Goal: Download file/media

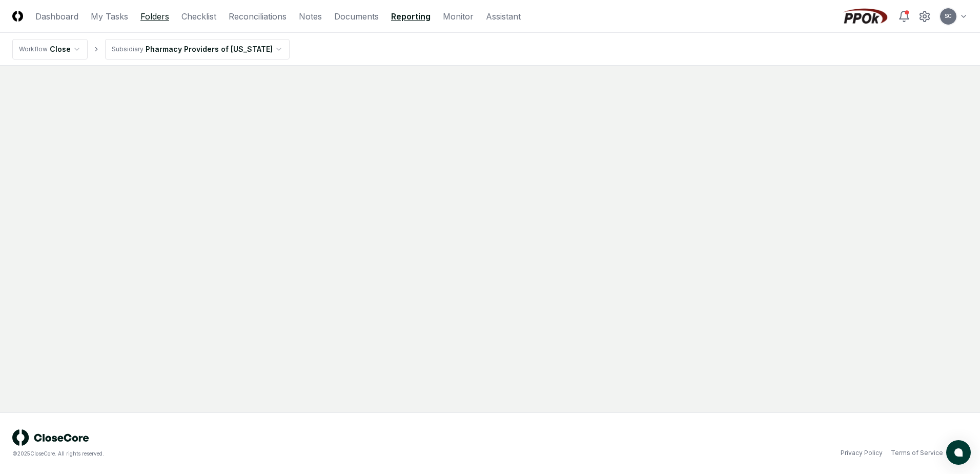
click at [155, 18] on link "Folders" at bounding box center [154, 16] width 29 height 12
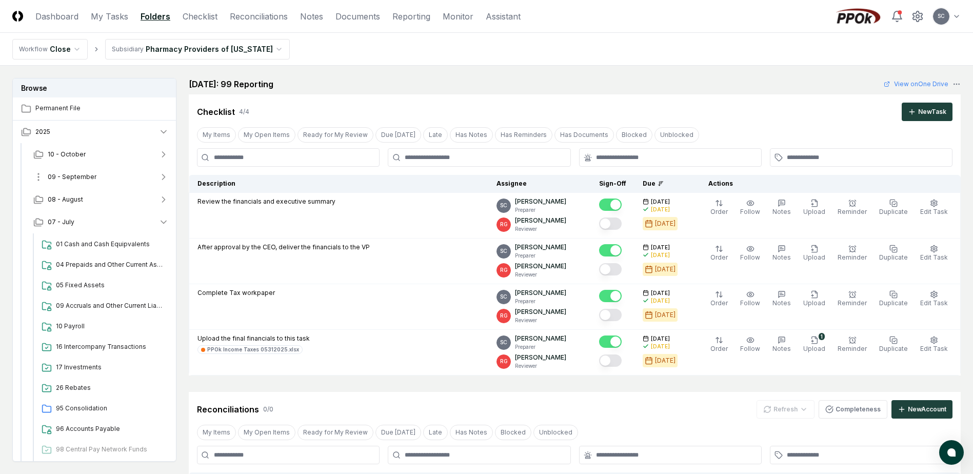
scroll to position [70, 0]
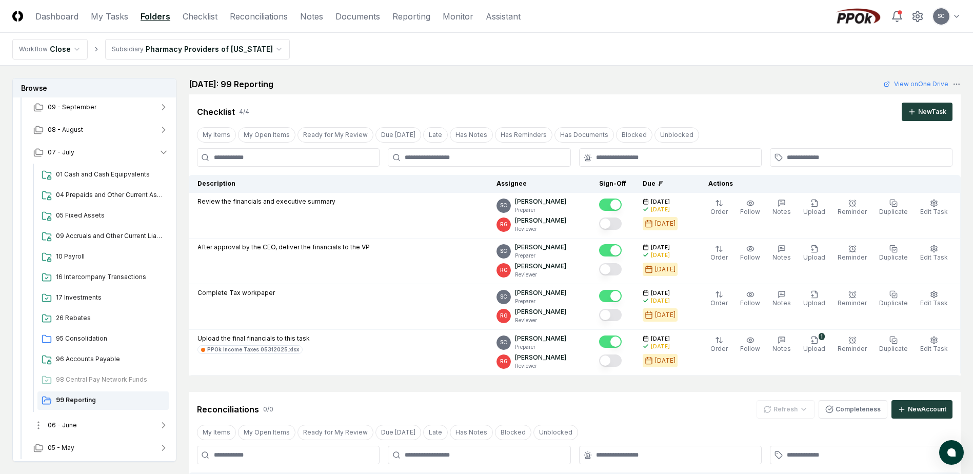
click at [74, 421] on span "06 - June" at bounding box center [62, 424] width 29 height 9
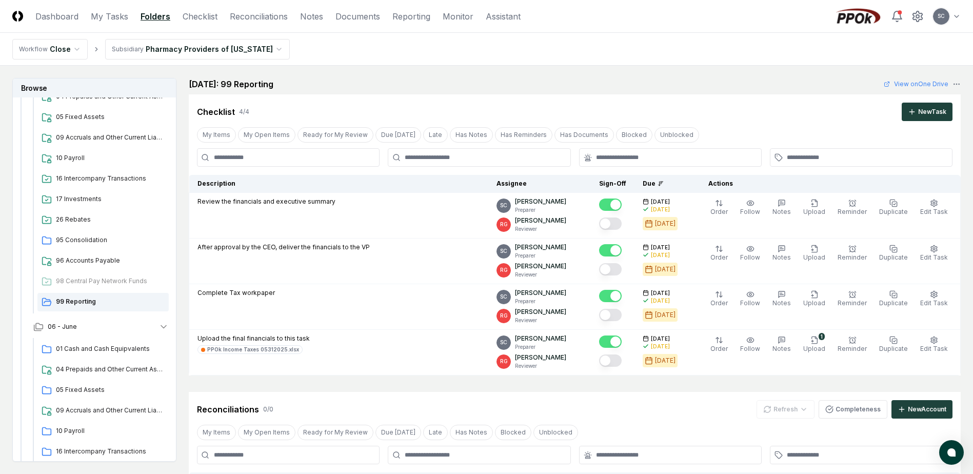
scroll to position [320, 0]
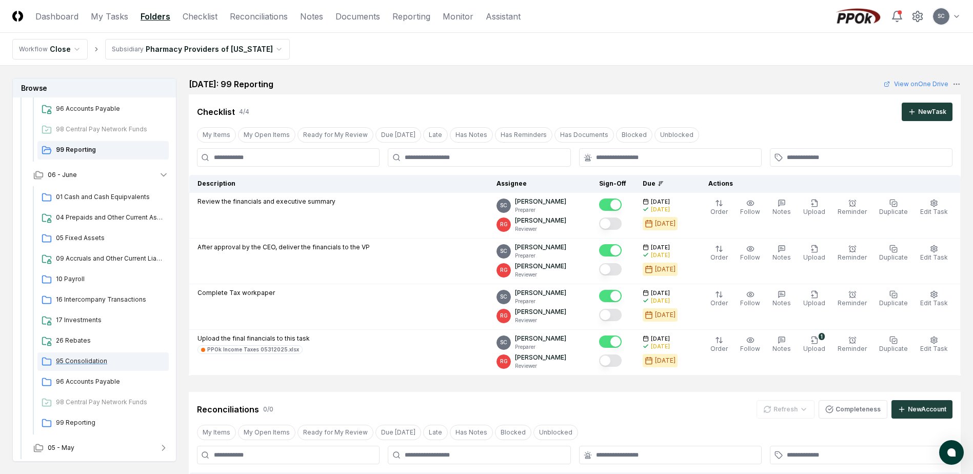
click at [76, 359] on span "95 Consolidation" at bounding box center [110, 360] width 109 height 9
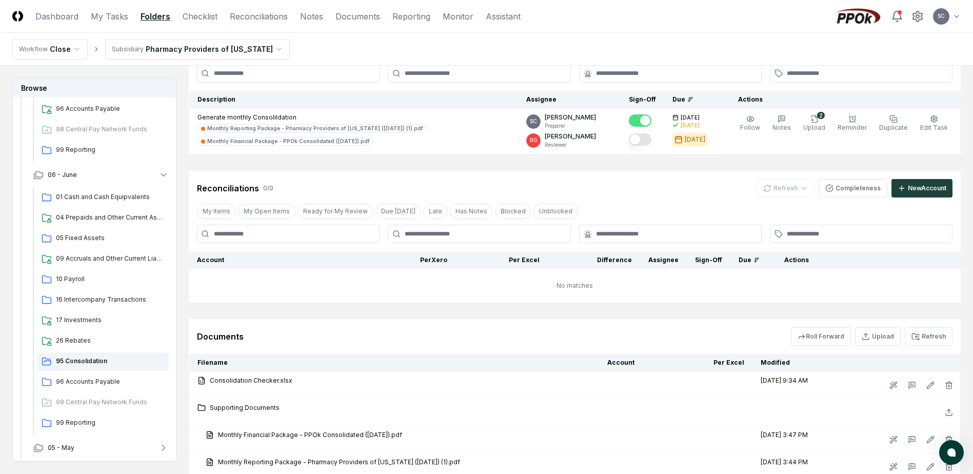
scroll to position [165, 0]
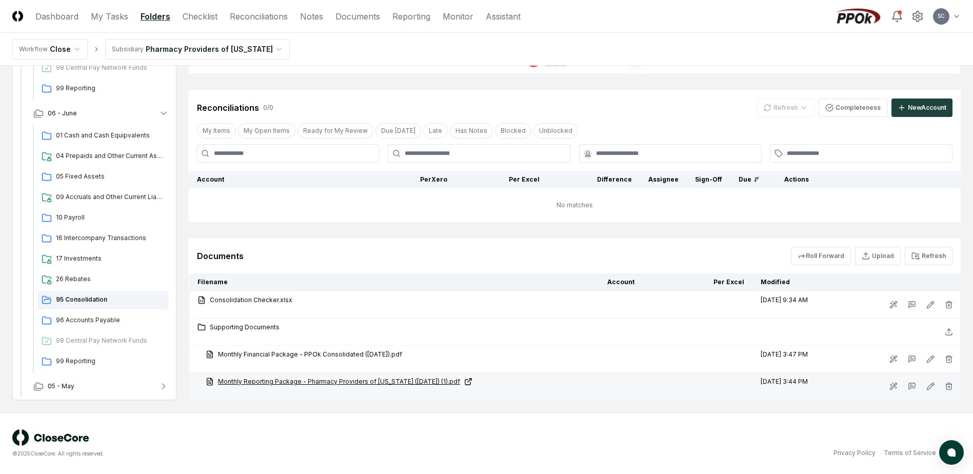
click at [281, 378] on link "Monthly Reporting Package - Pharmacy Providers of [US_STATE] ([DATE]) (1).pdf" at bounding box center [398, 381] width 385 height 9
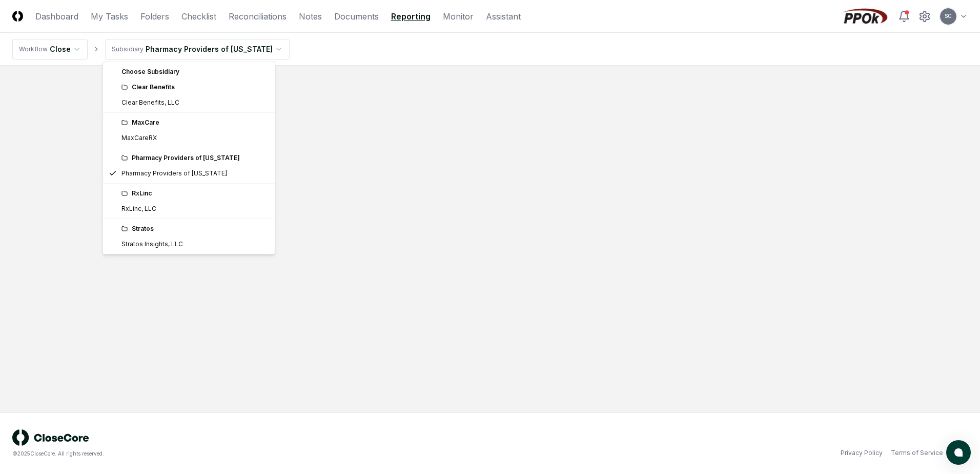
click at [202, 47] on html "CloseCore Dashboard My Tasks Folders Checklist Reconciliations Notes Documents …" at bounding box center [490, 237] width 980 height 474
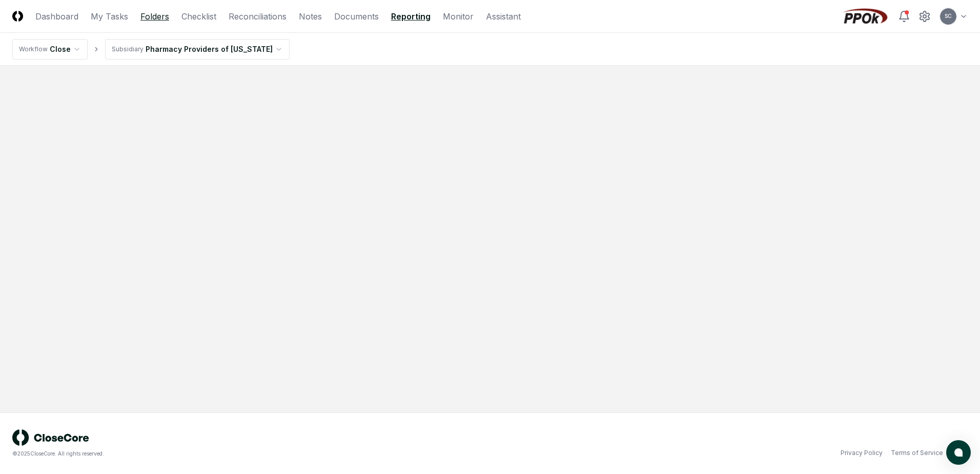
click at [151, 18] on link "Folders" at bounding box center [154, 16] width 29 height 12
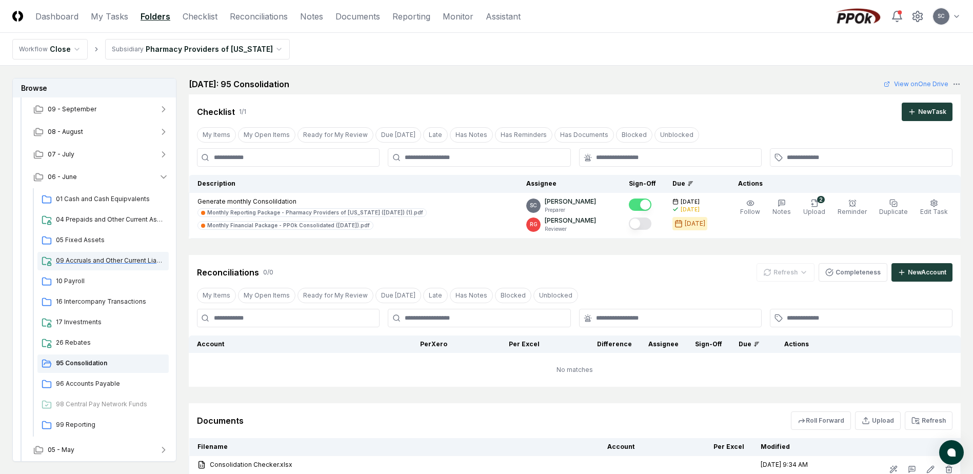
scroll to position [70, 0]
click at [86, 363] on span "95 Consolidation" at bounding box center [110, 360] width 109 height 9
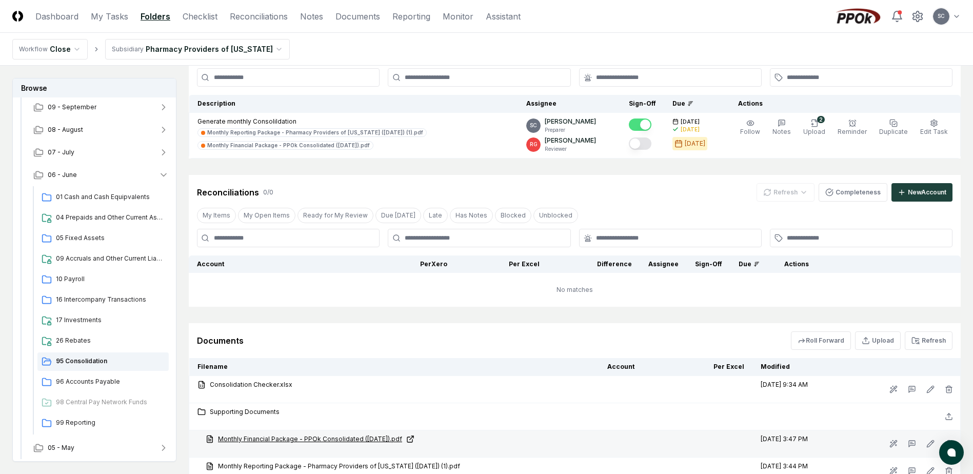
scroll to position [62, 0]
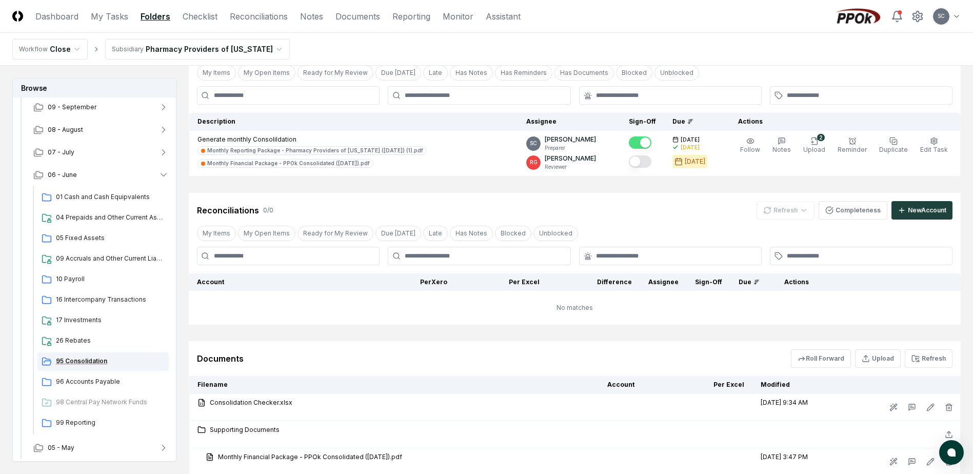
click at [72, 357] on span "95 Consolidation" at bounding box center [110, 360] width 109 height 9
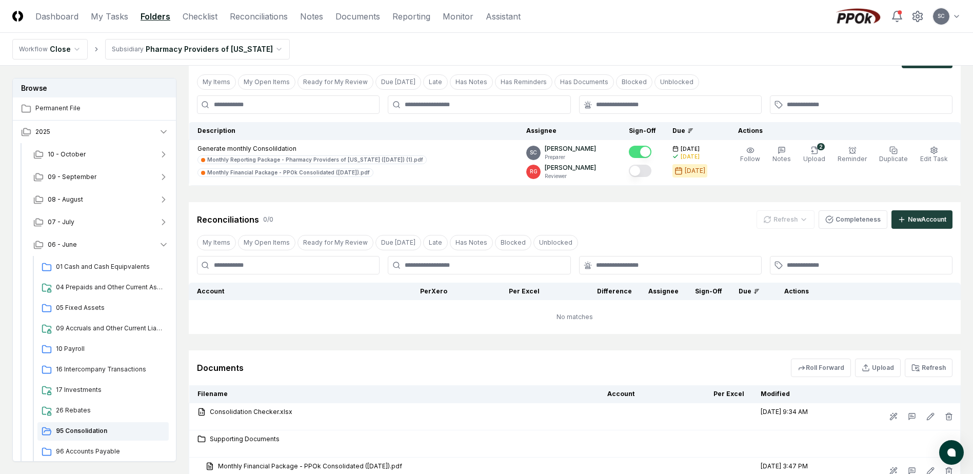
scroll to position [0, 0]
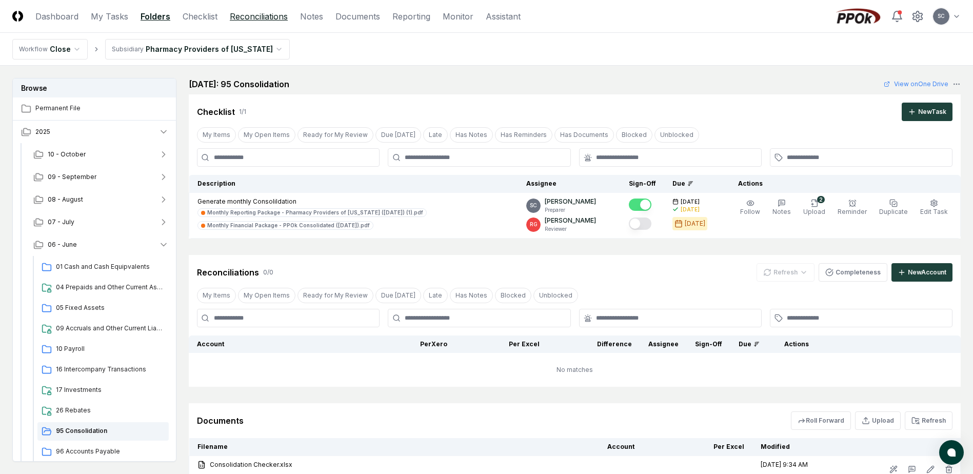
click at [258, 15] on link "Reconciliations" at bounding box center [259, 16] width 58 height 12
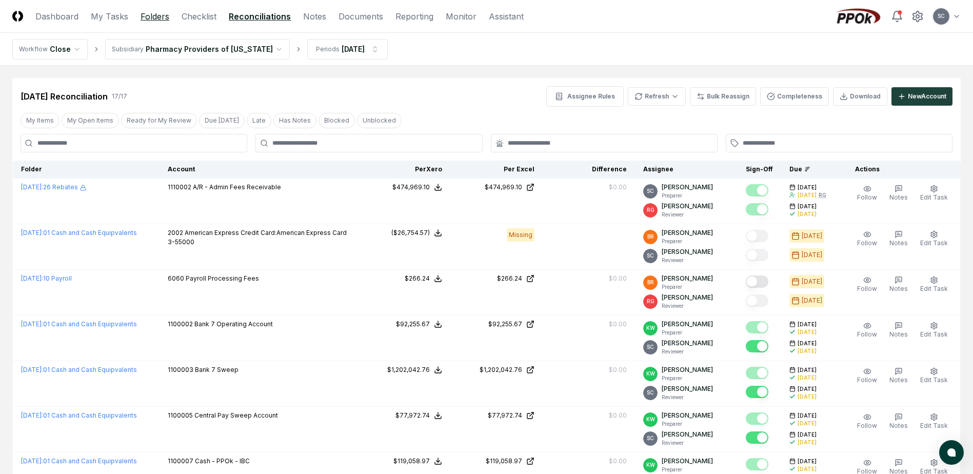
click at [148, 20] on link "Folders" at bounding box center [154, 16] width 29 height 12
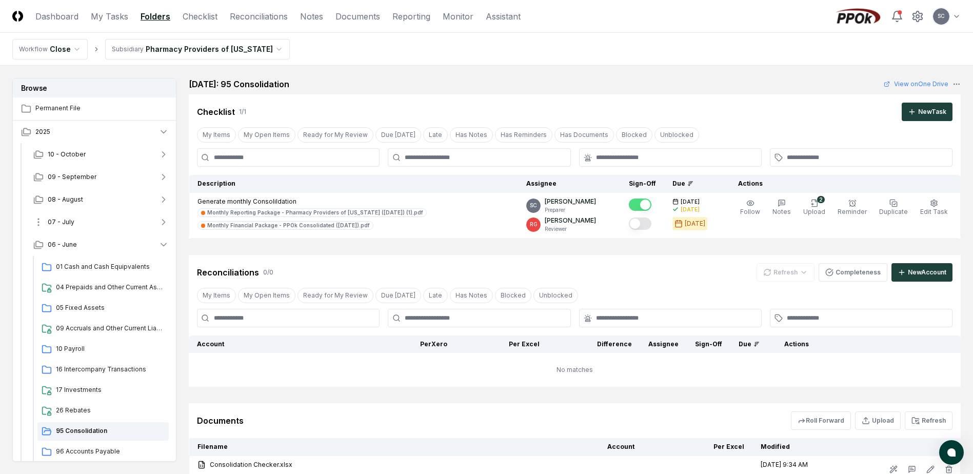
click at [83, 219] on button "07 - July" at bounding box center [101, 222] width 152 height 23
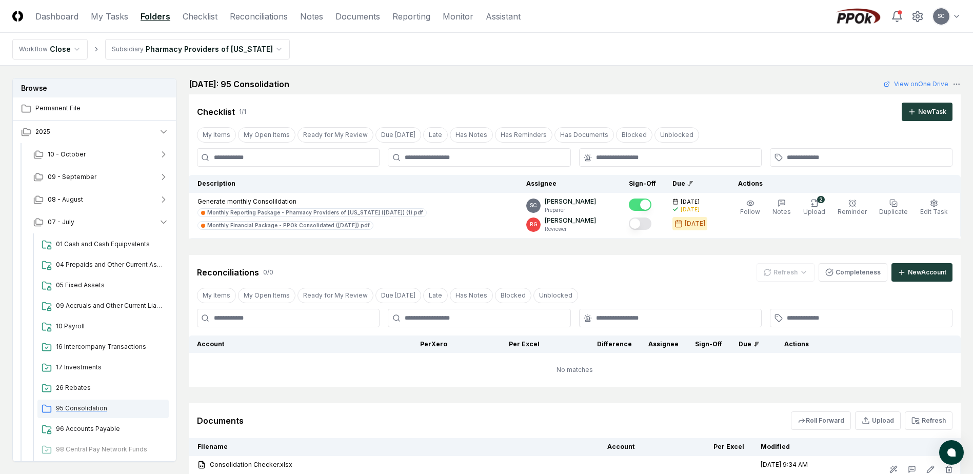
click at [72, 405] on span "95 Consolidation" at bounding box center [110, 408] width 109 height 9
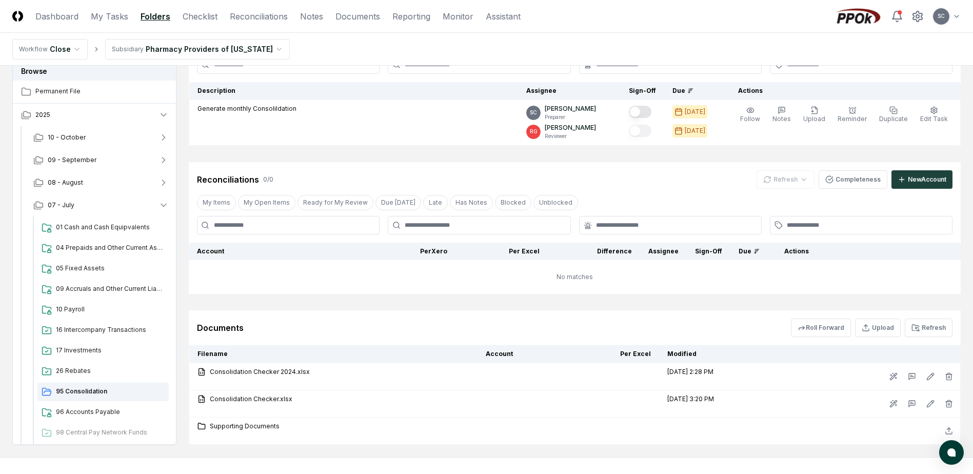
scroll to position [137, 0]
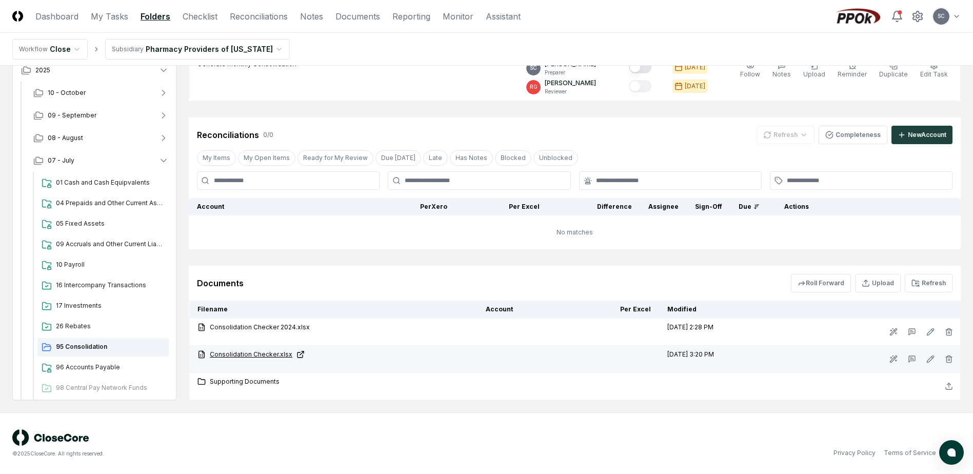
click at [247, 355] on link "Consolidation Checker.xlsx" at bounding box center [333, 354] width 272 height 9
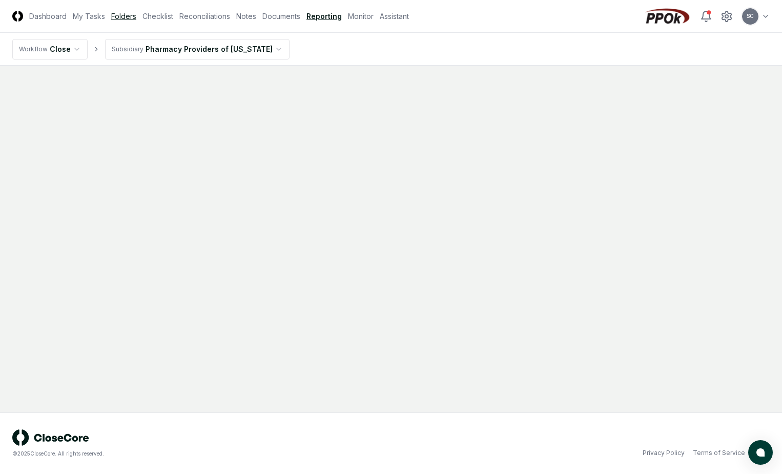
click at [122, 16] on link "Folders" at bounding box center [123, 16] width 25 height 11
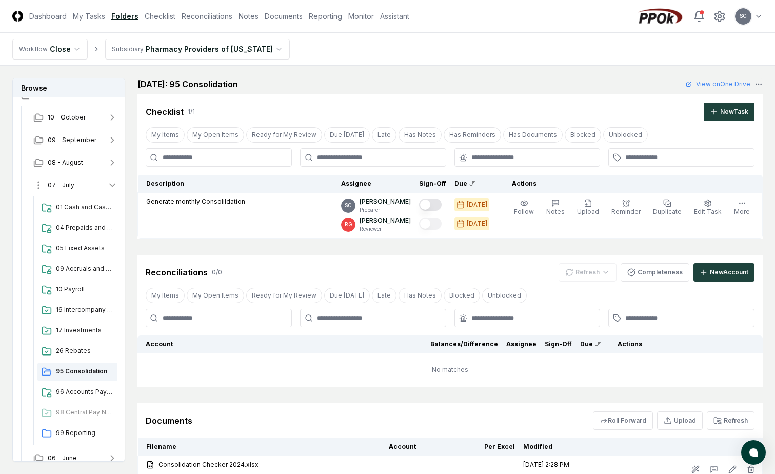
scroll to position [70, 0]
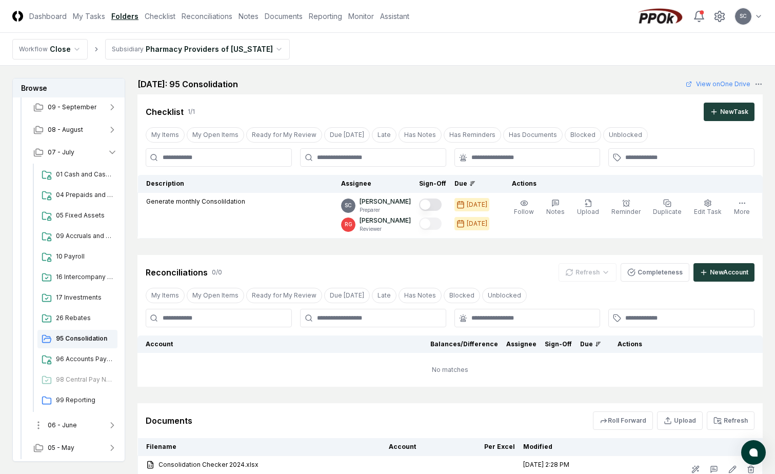
click at [68, 427] on span "06 - June" at bounding box center [62, 424] width 29 height 9
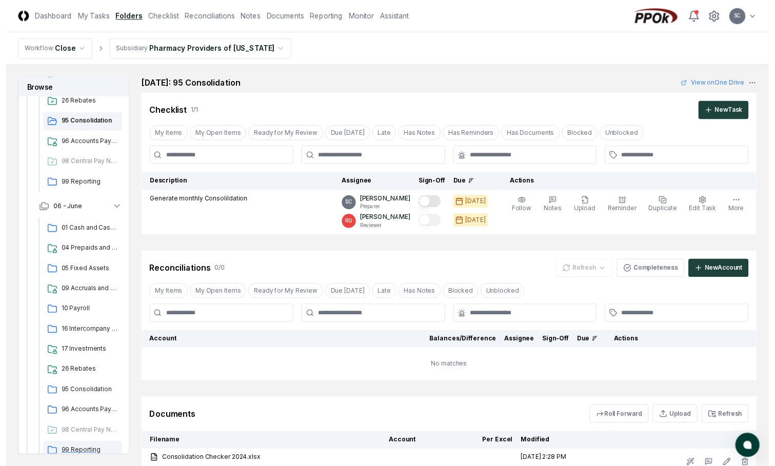
scroll to position [320, 0]
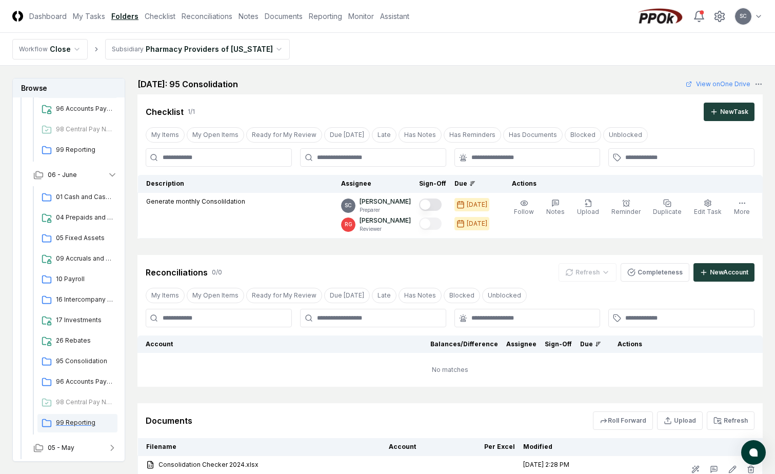
click at [68, 422] on span "99 Reporting" at bounding box center [84, 422] width 57 height 9
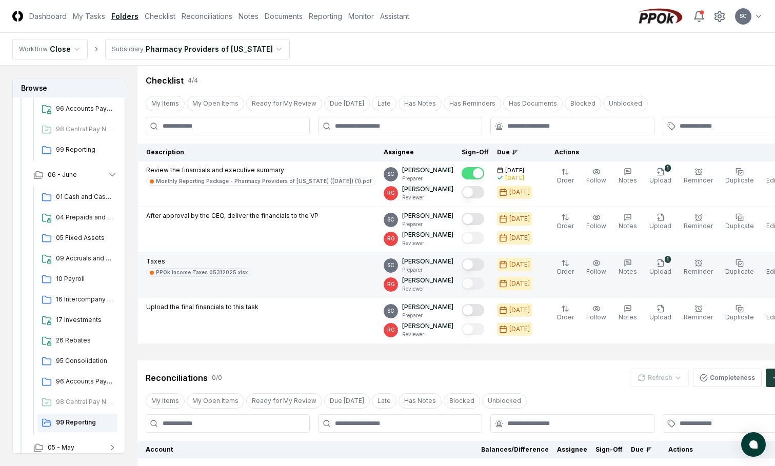
scroll to position [282, 0]
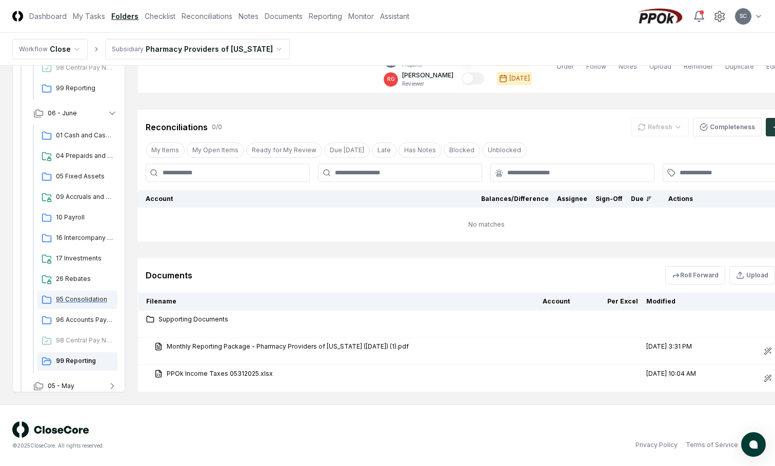
click at [70, 296] on span "95 Consolidation" at bounding box center [84, 299] width 57 height 9
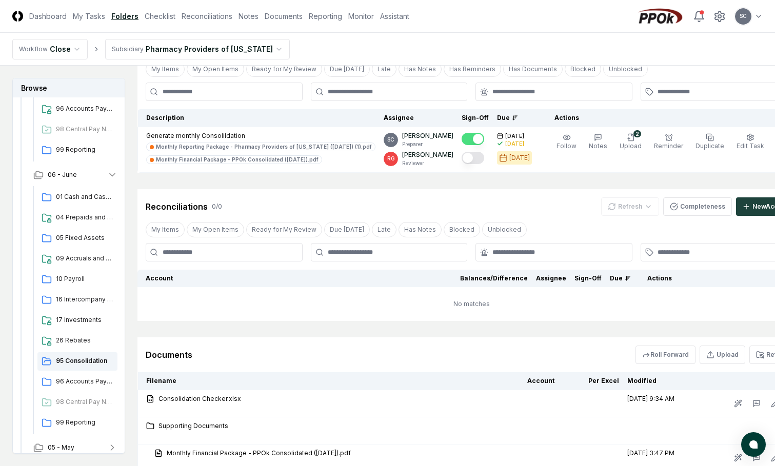
scroll to position [172, 0]
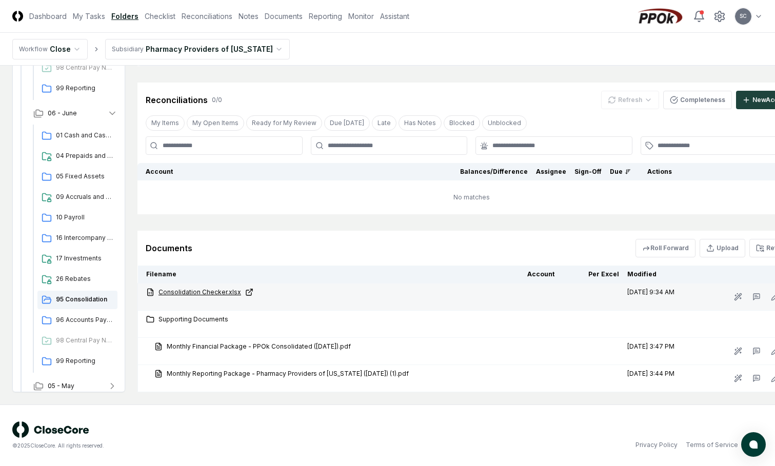
click at [200, 294] on link "Consolidation Checker.xlsx" at bounding box center [332, 292] width 373 height 9
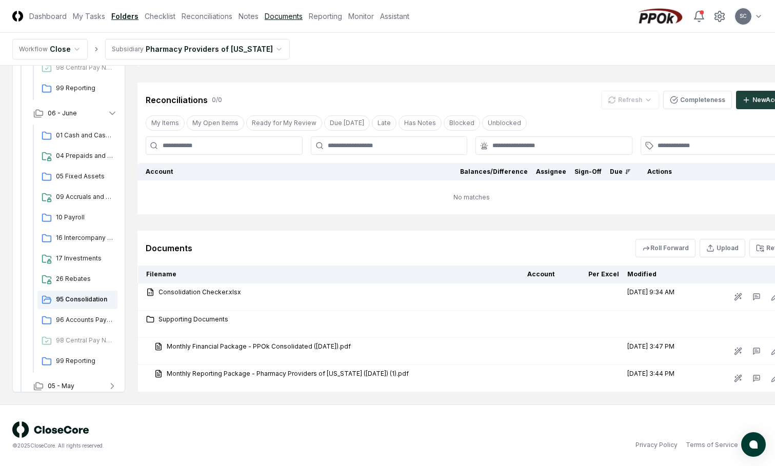
click at [146, 288] on link "Consolidation Checker.xlsx" at bounding box center [332, 292] width 373 height 9
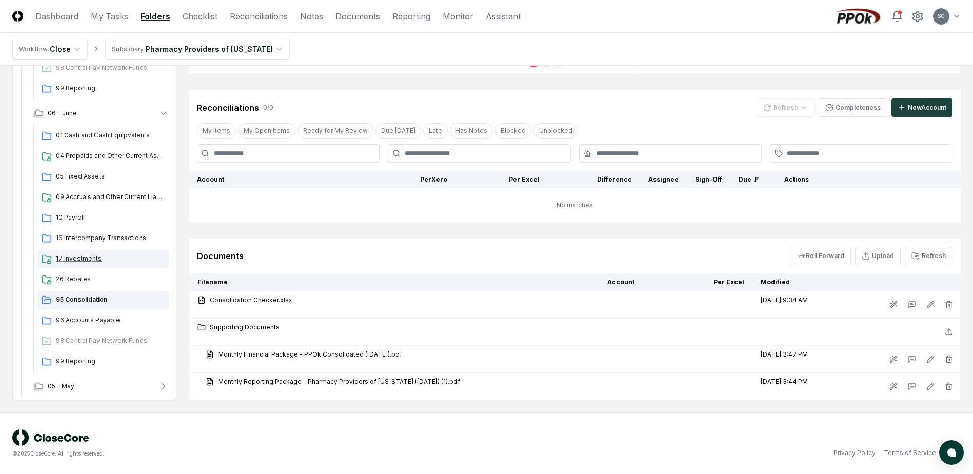
scroll to position [0, 0]
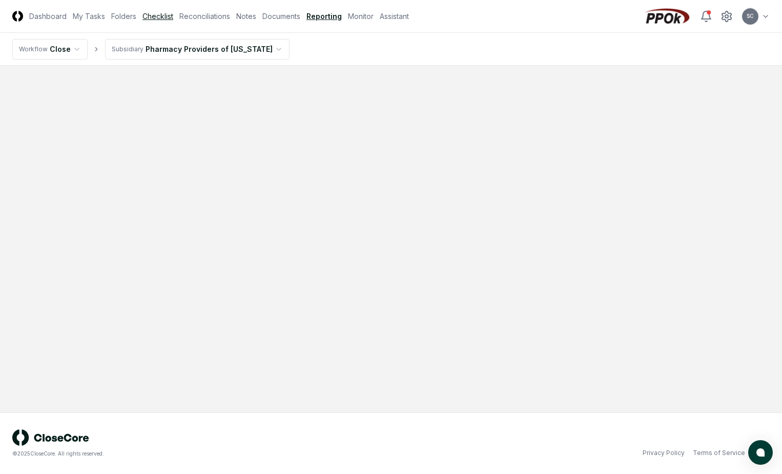
click at [164, 13] on link "Checklist" at bounding box center [158, 16] width 31 height 11
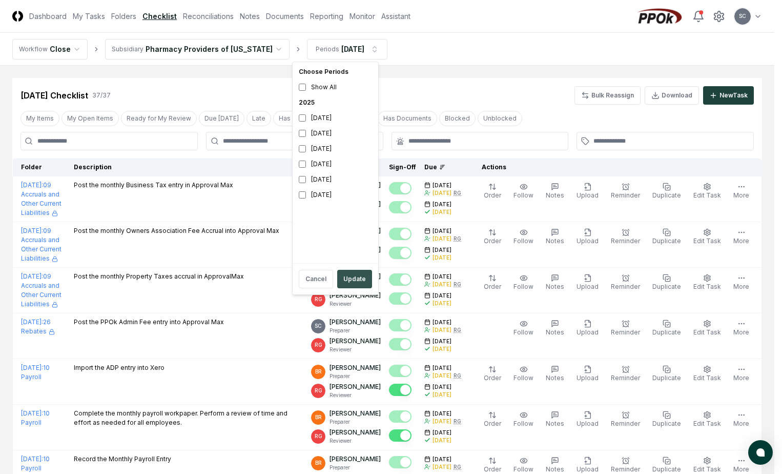
click at [349, 277] on button "Update" at bounding box center [354, 279] width 35 height 18
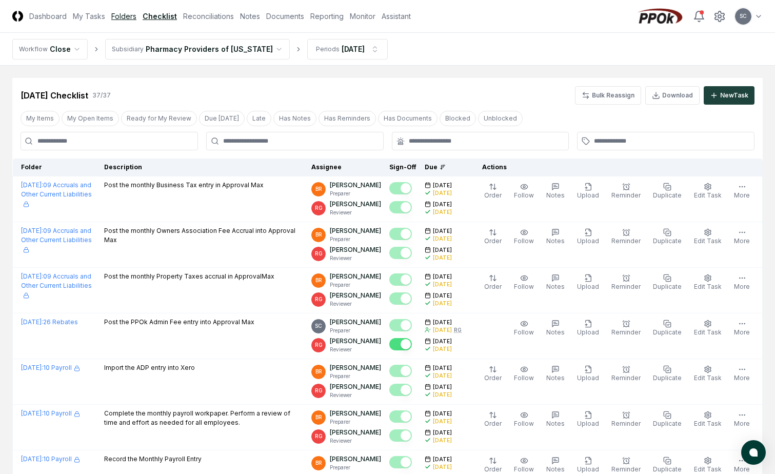
click at [124, 14] on link "Folders" at bounding box center [123, 16] width 25 height 11
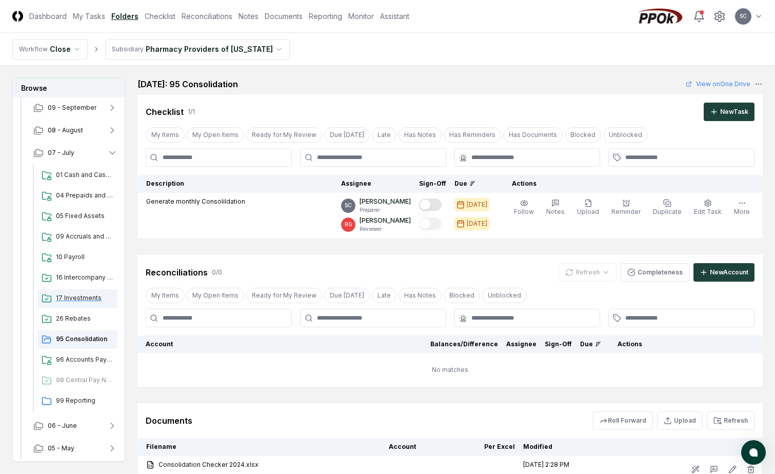
scroll to position [70, 0]
click at [76, 337] on span "95 Consolidation" at bounding box center [84, 338] width 57 height 9
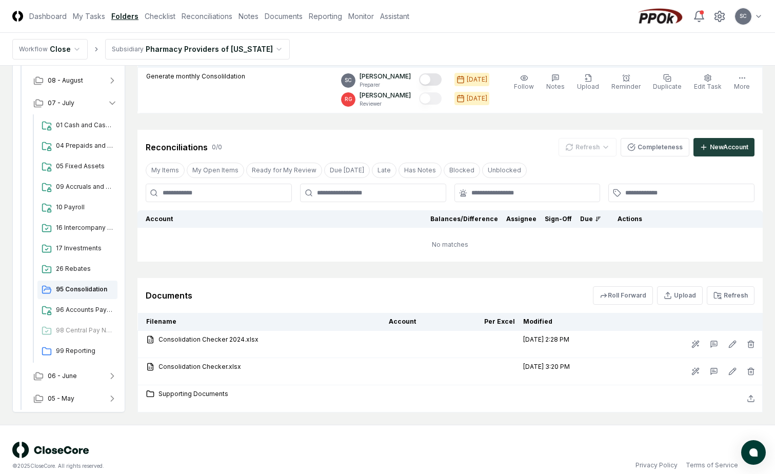
scroll to position [137, 0]
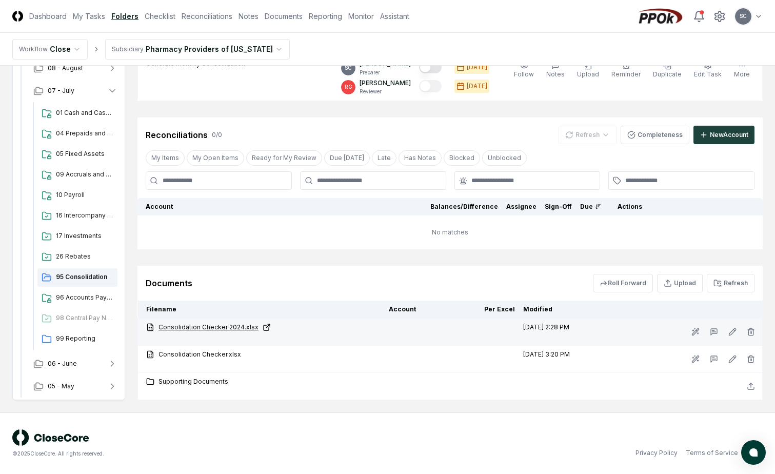
click at [207, 327] on link "Consolidation Checker 2024.xlsx" at bounding box center [263, 327] width 234 height 9
